Goal: Navigation & Orientation: Find specific page/section

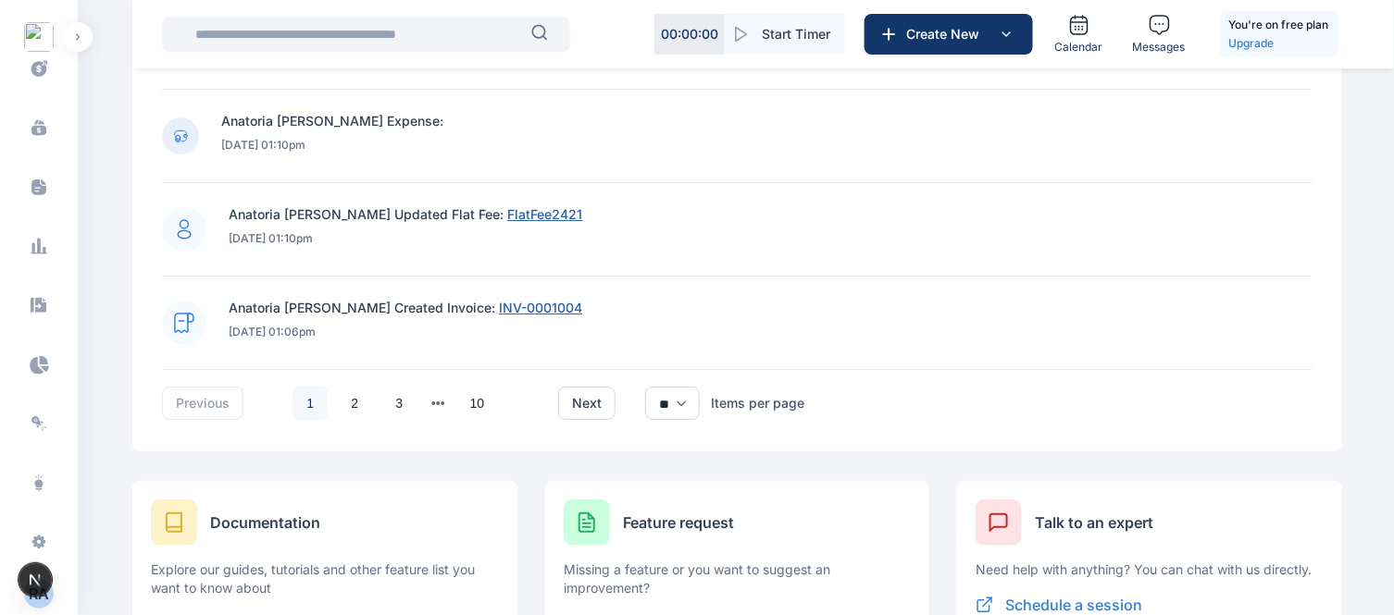
scroll to position [1984, 0]
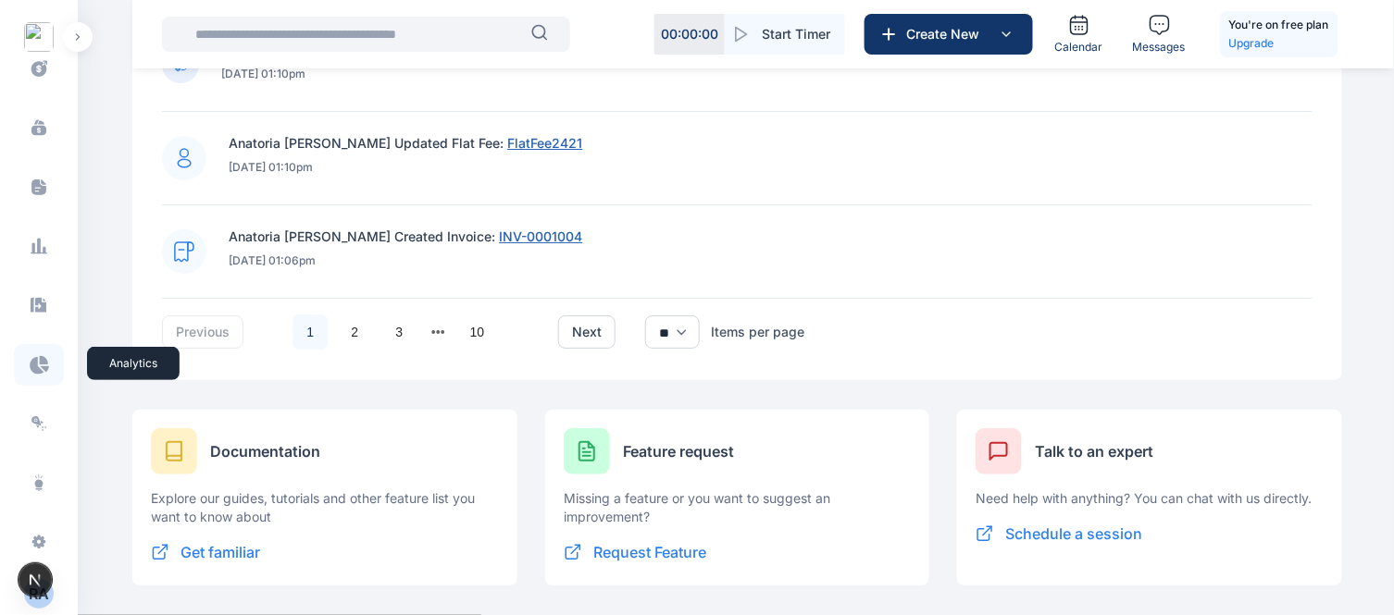
click at [33, 364] on icon at bounding box center [39, 364] width 19 height 19
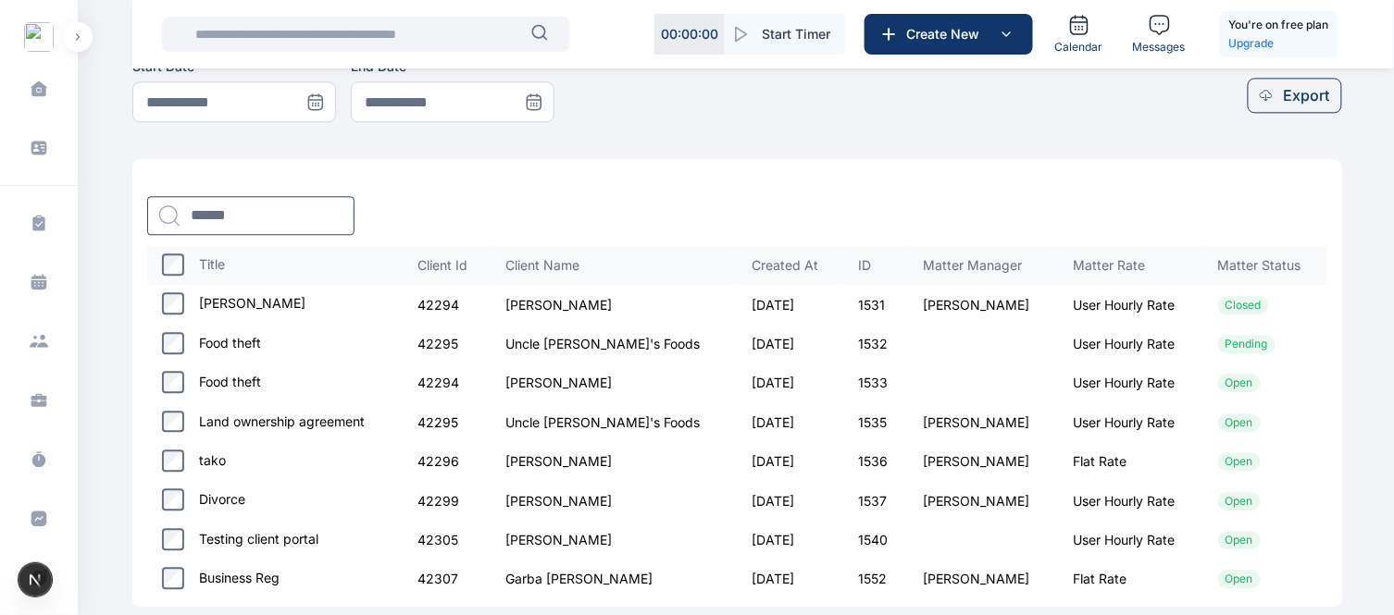
scroll to position [1245, 0]
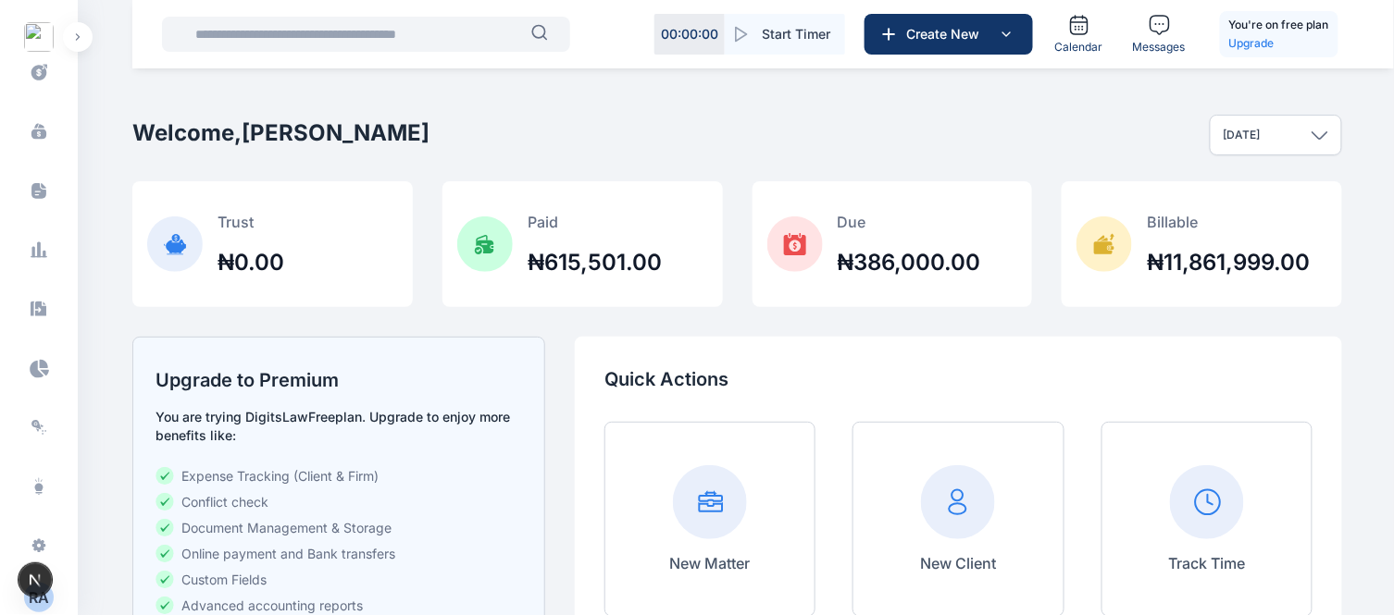
scroll to position [510, 0]
click at [43, 362] on icon at bounding box center [39, 364] width 19 height 19
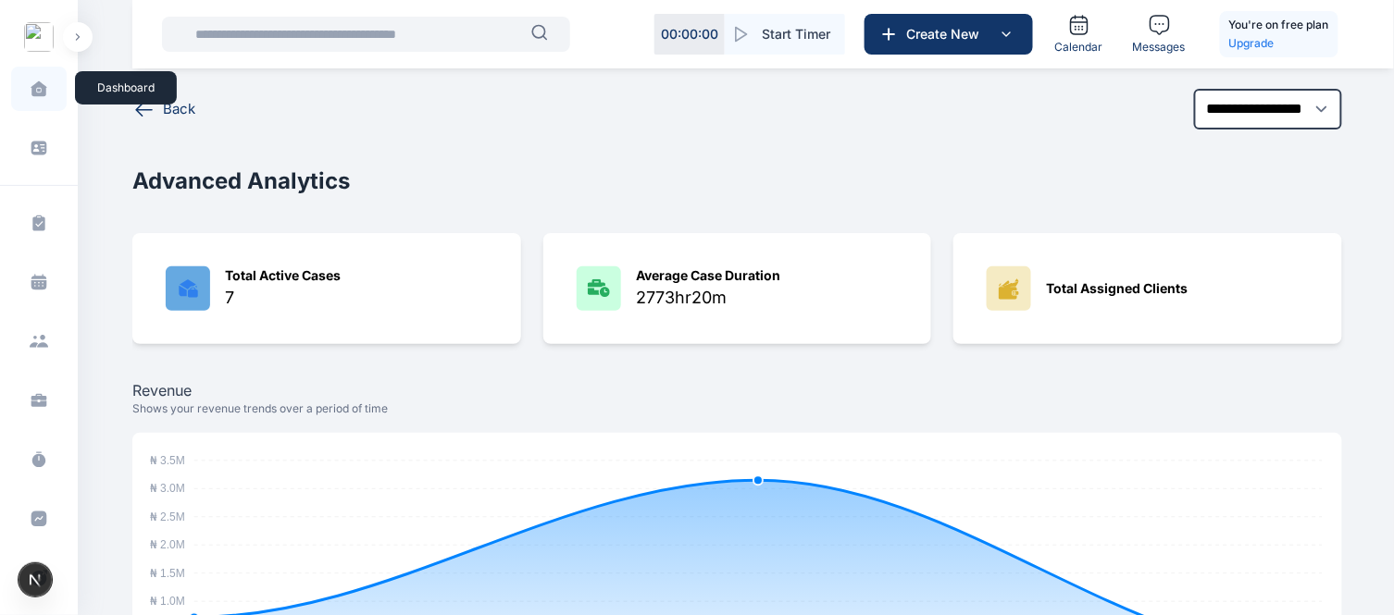
drag, startPoint x: 843, startPoint y: 155, endPoint x: 25, endPoint y: 87, distance: 820.8
click at [25, 87] on span at bounding box center [39, 88] width 46 height 39
